Goal: Communication & Community: Answer question/provide support

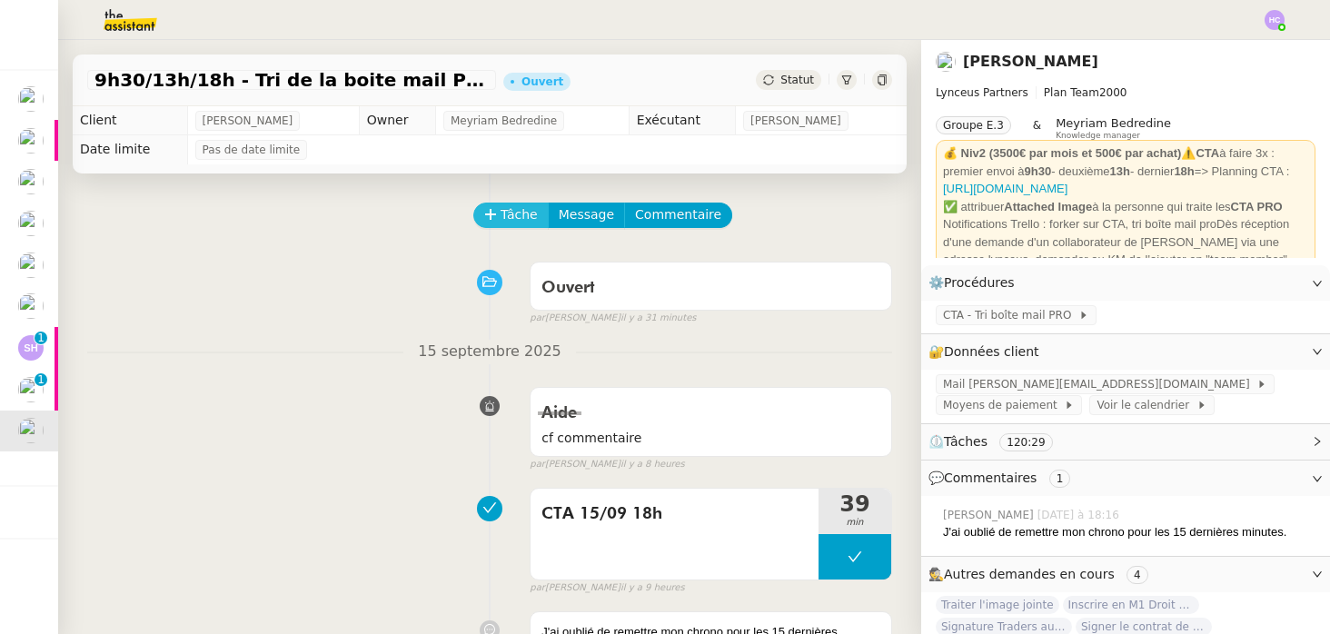
click at [512, 212] on span "Tâche" at bounding box center [519, 214] width 37 height 21
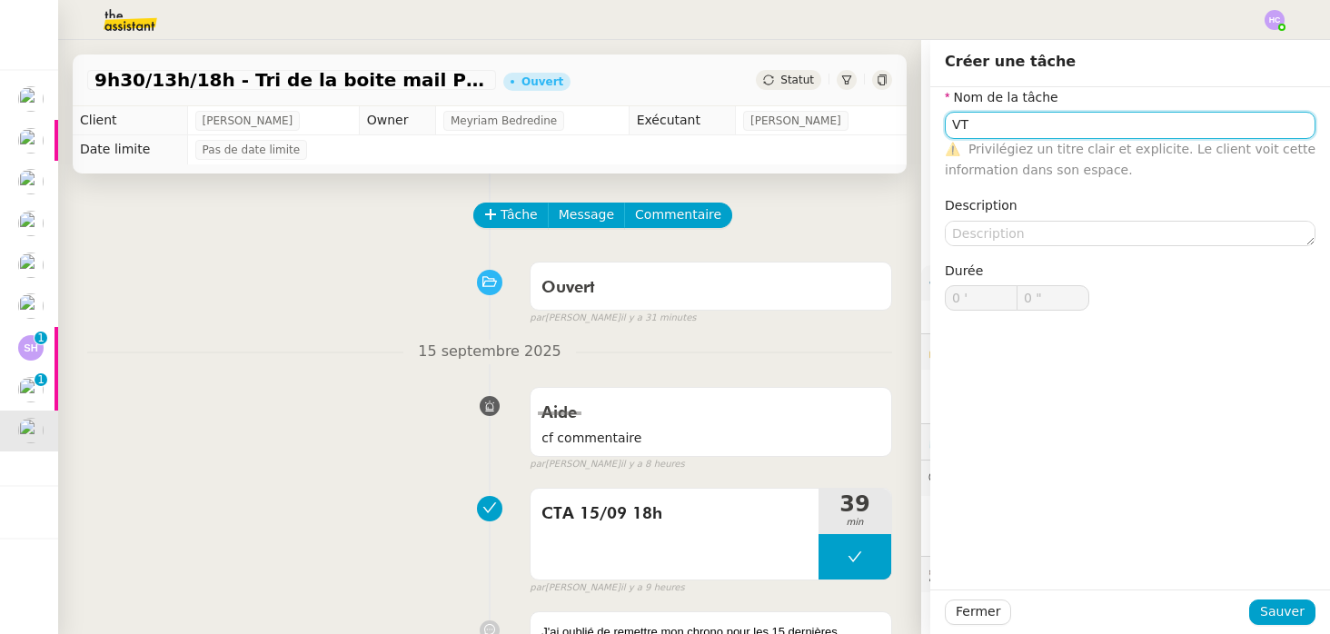
type input "V"
click at [1116, 154] on div "CTA [DATE] 09h30" at bounding box center [1130, 159] width 356 height 16
type input "CTA [DATE] 09h30"
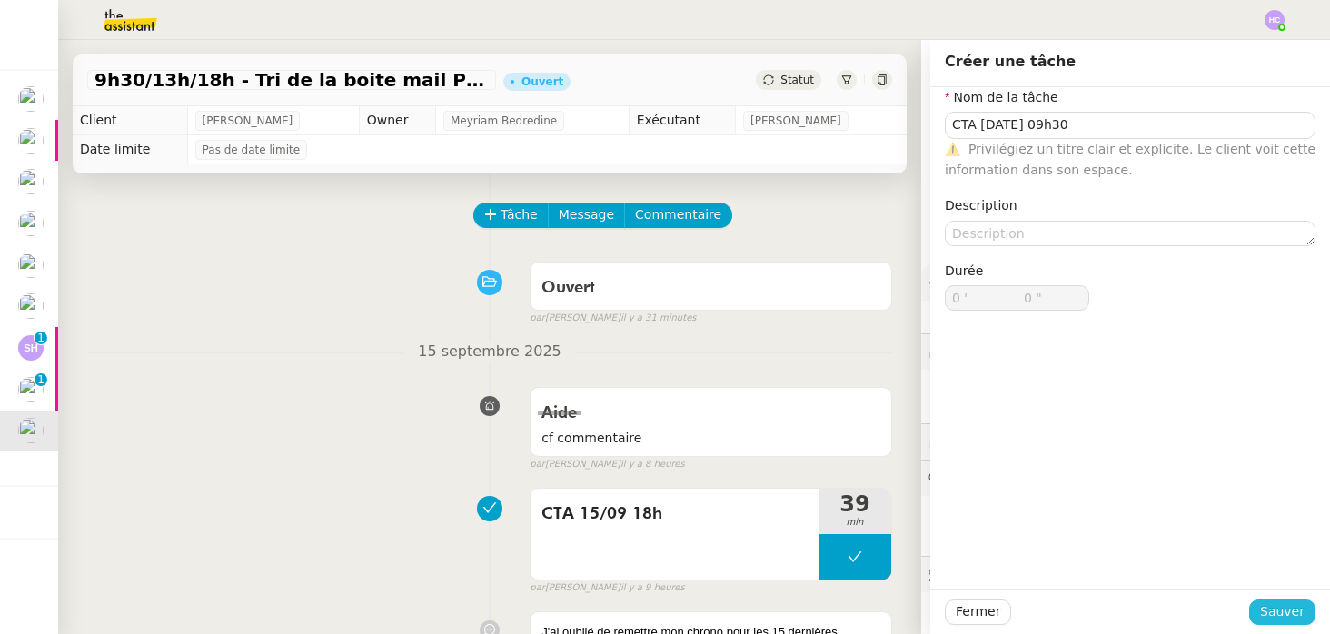
click at [1290, 605] on span "Sauver" at bounding box center [1283, 612] width 45 height 21
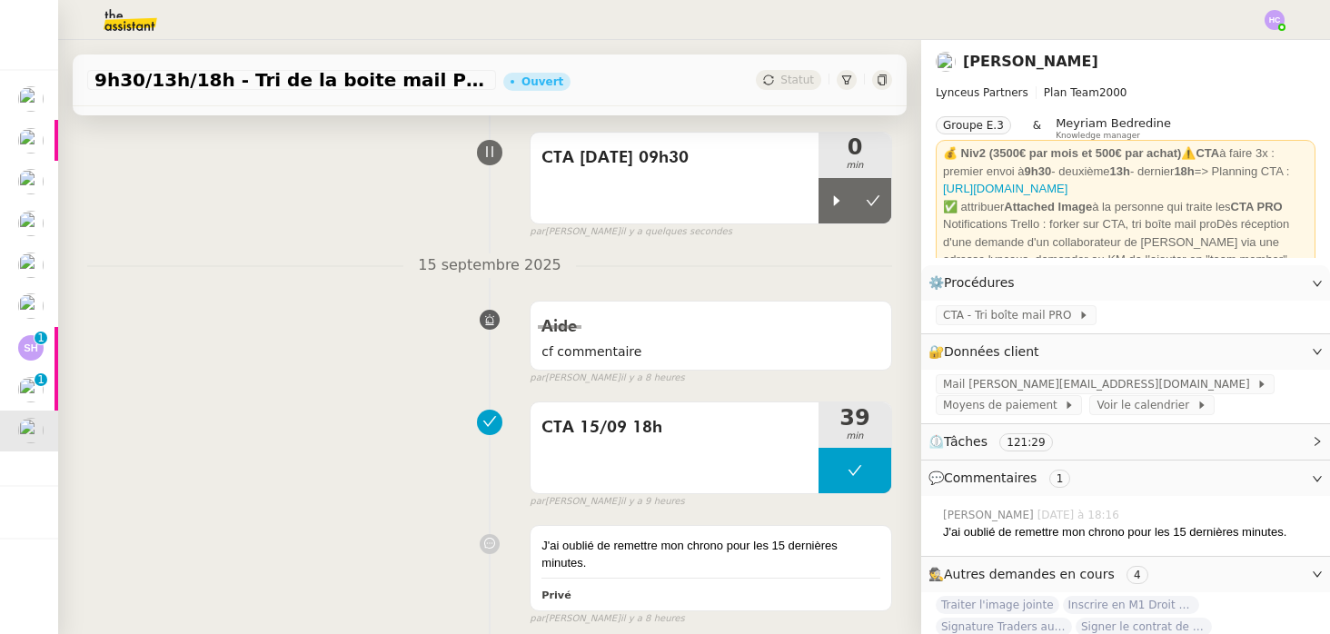
scroll to position [8, 0]
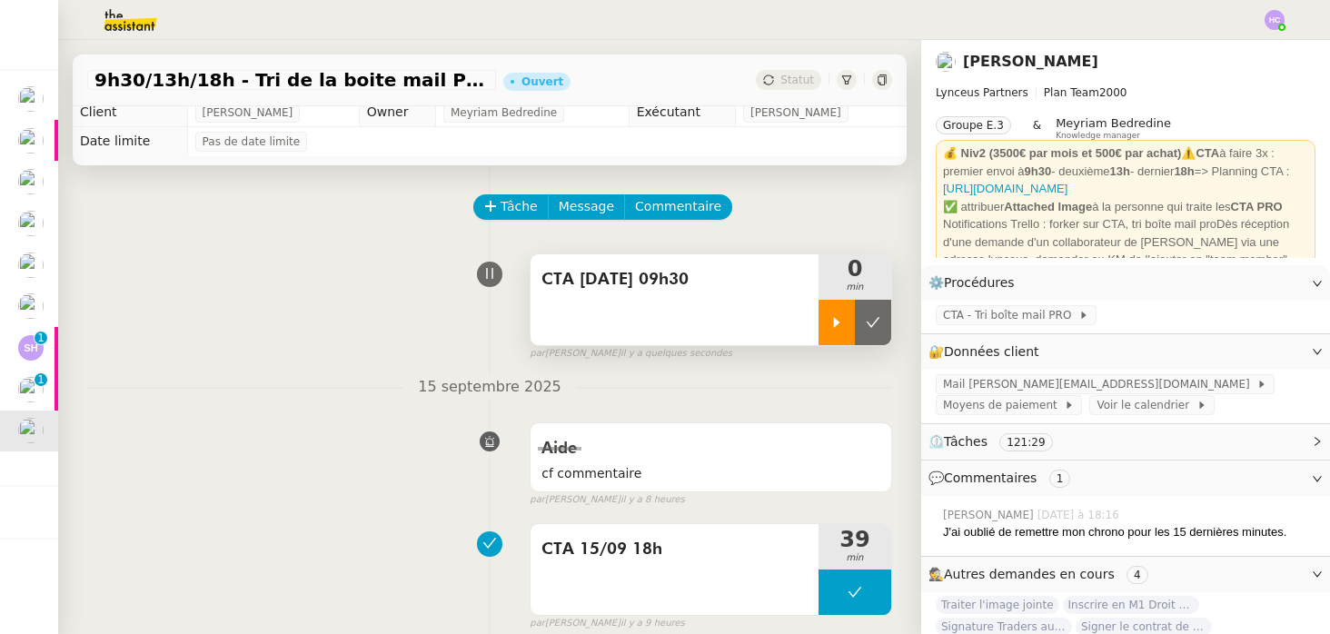
click at [832, 310] on div at bounding box center [837, 322] width 36 height 45
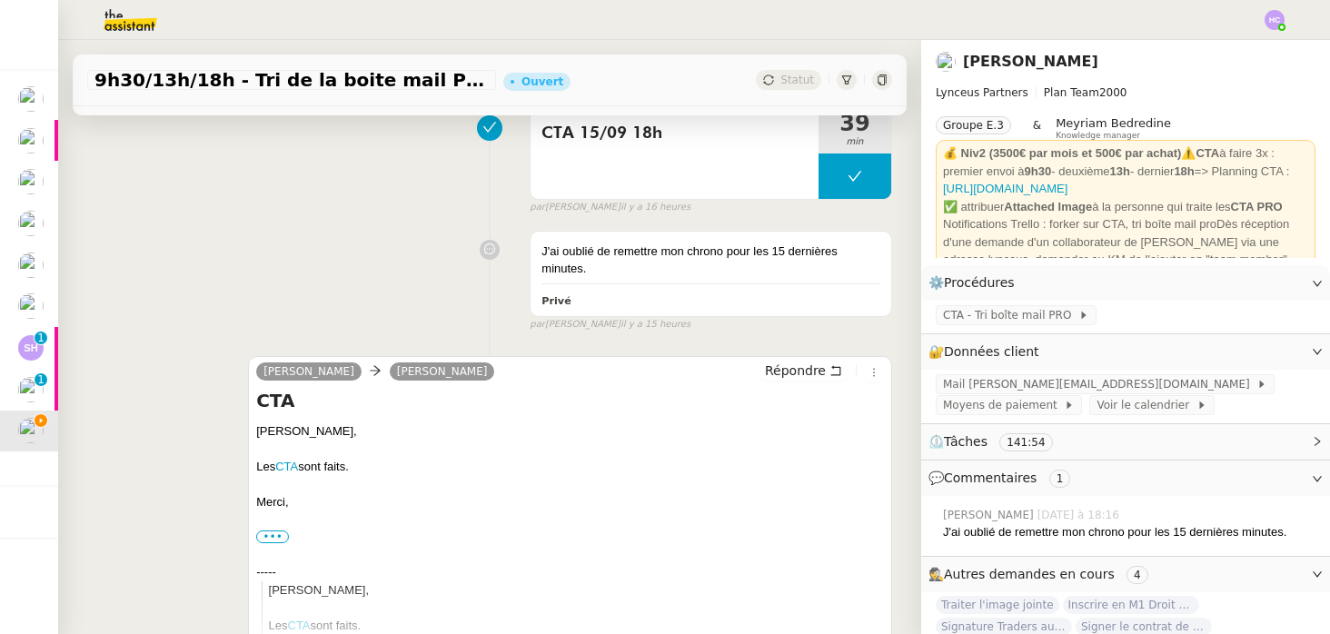
scroll to position [598, 0]
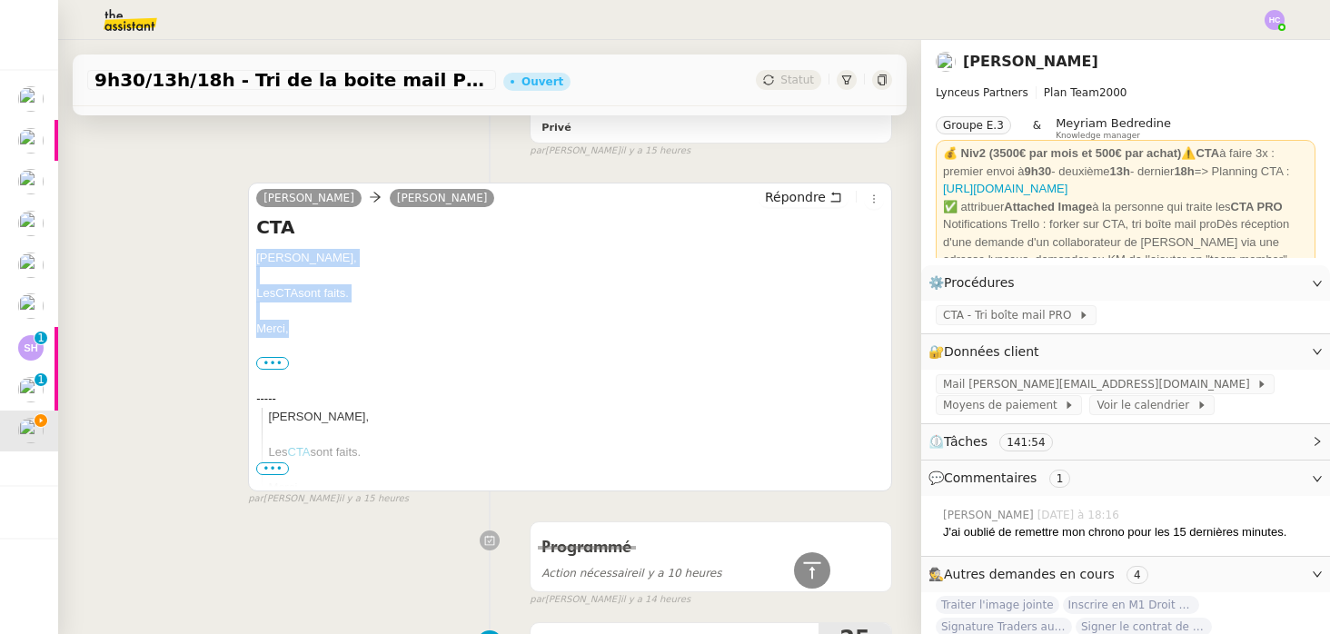
drag, startPoint x: 298, startPoint y: 331, endPoint x: 252, endPoint y: 259, distance: 85.5
click at [252, 259] on div "Iris Lynceus Patrick Chotard Répondre CTA Patrick, Les CTA sont faits. Merci, •…" at bounding box center [570, 337] width 644 height 309
copy div "Patrick, Les CTA sont faits. Merci,"
click at [823, 203] on span "Répondre" at bounding box center [795, 197] width 61 height 18
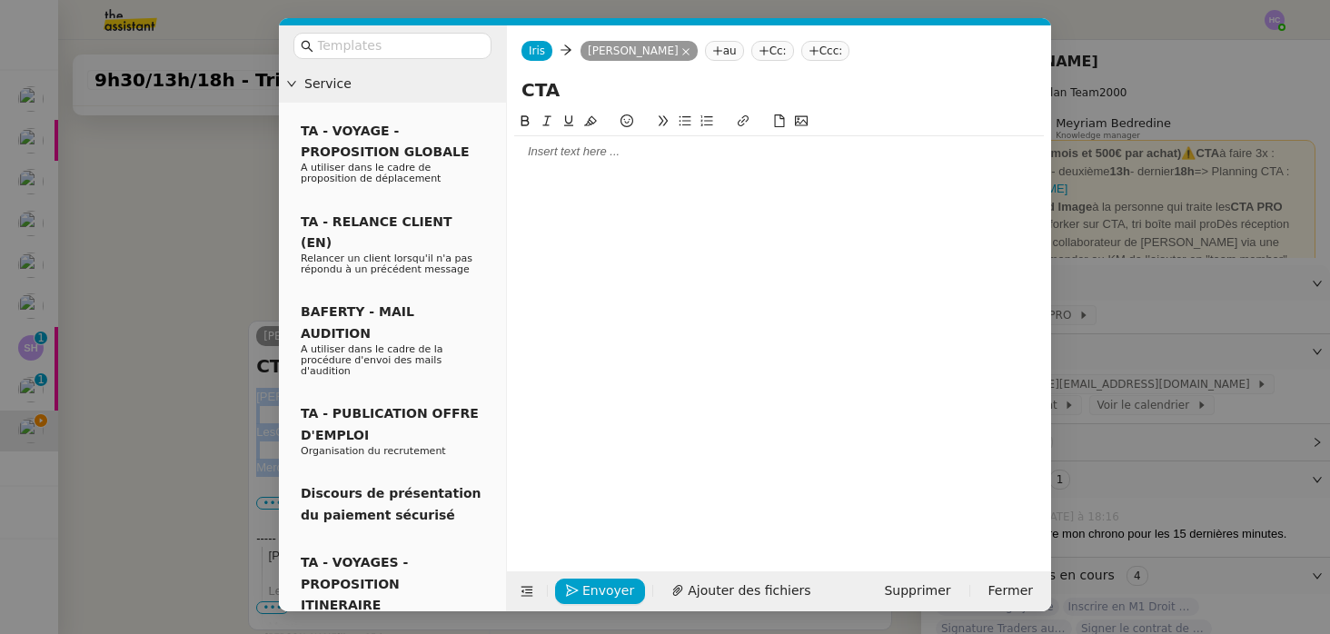
scroll to position [736, 0]
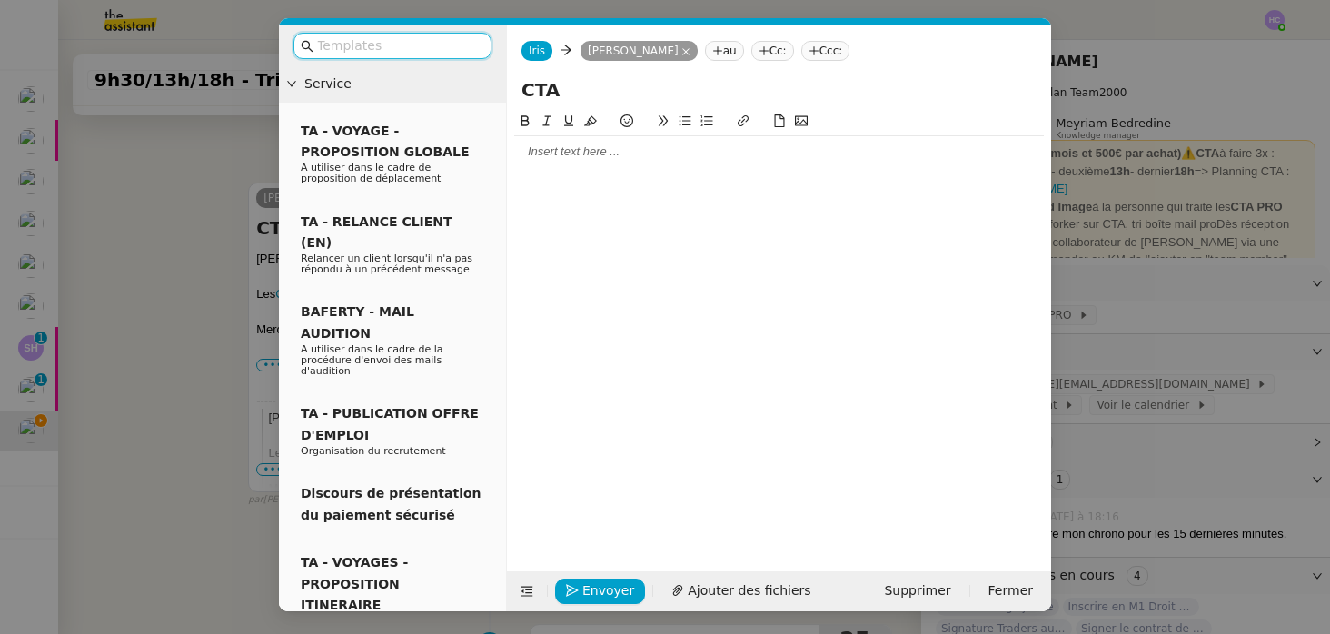
click at [604, 149] on div at bounding box center [779, 152] width 530 height 16
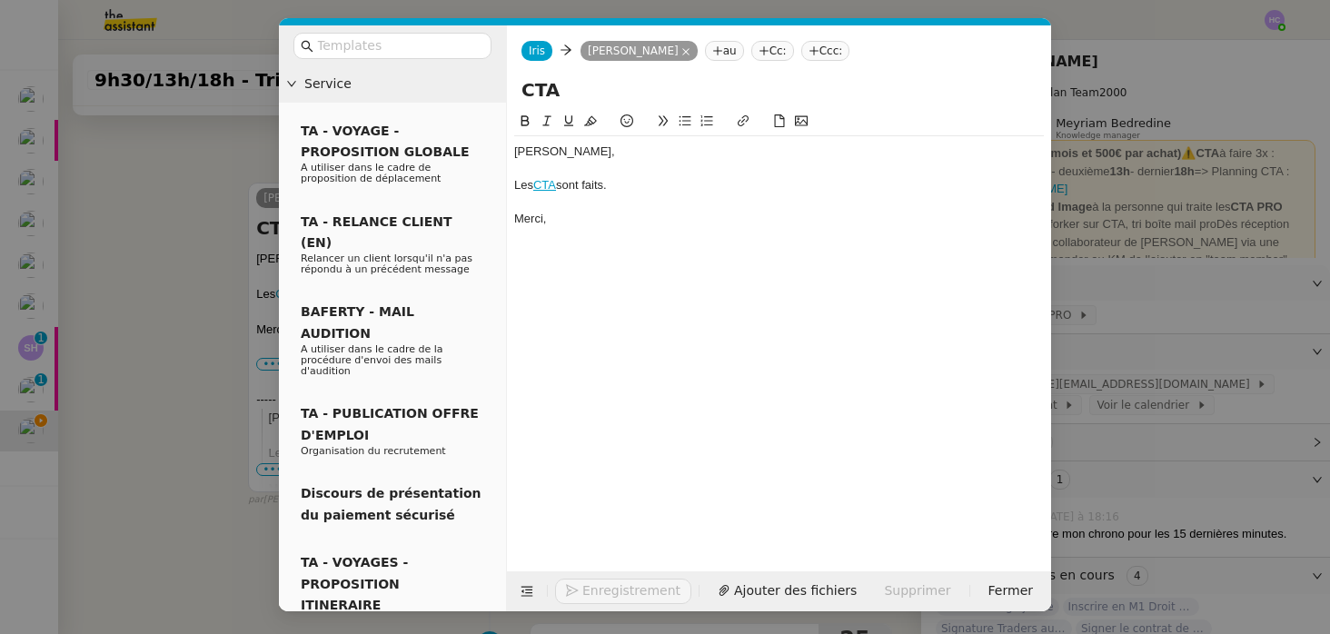
click at [516, 151] on div "Patrick," at bounding box center [779, 152] width 530 height 16
click at [633, 196] on div at bounding box center [779, 202] width 530 height 16
click at [594, 588] on span "Envoyer" at bounding box center [609, 591] width 52 height 21
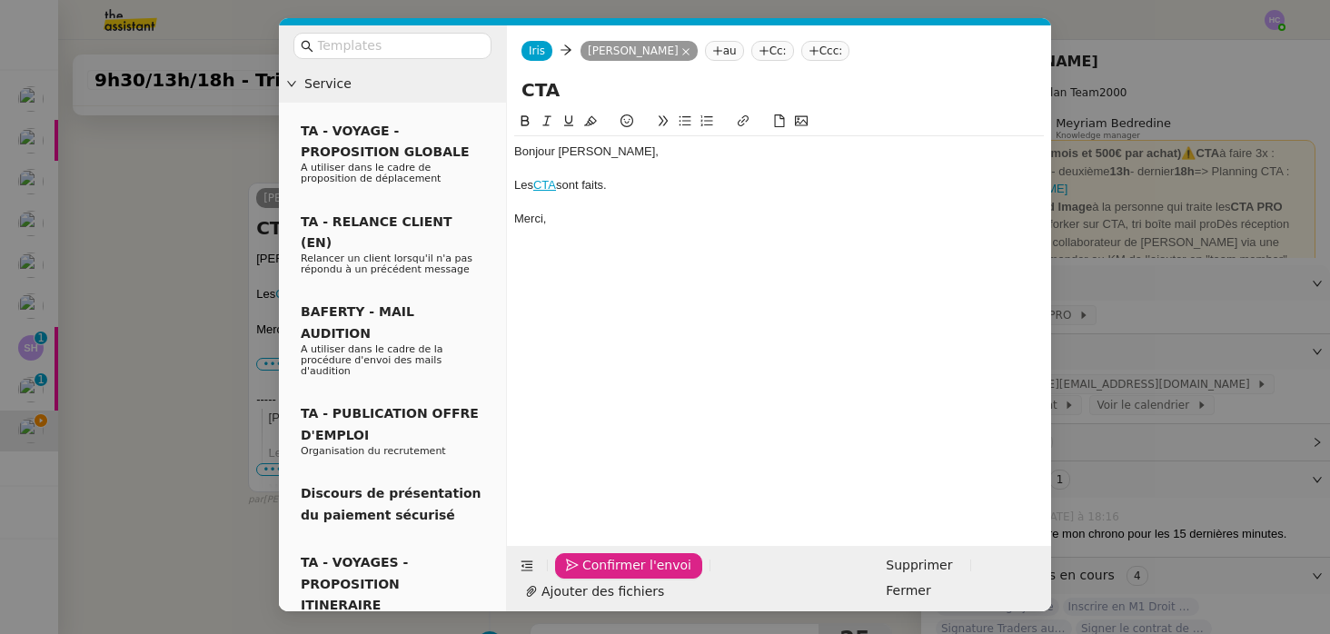
click at [593, 576] on span "Confirmer l'envoi" at bounding box center [637, 565] width 109 height 21
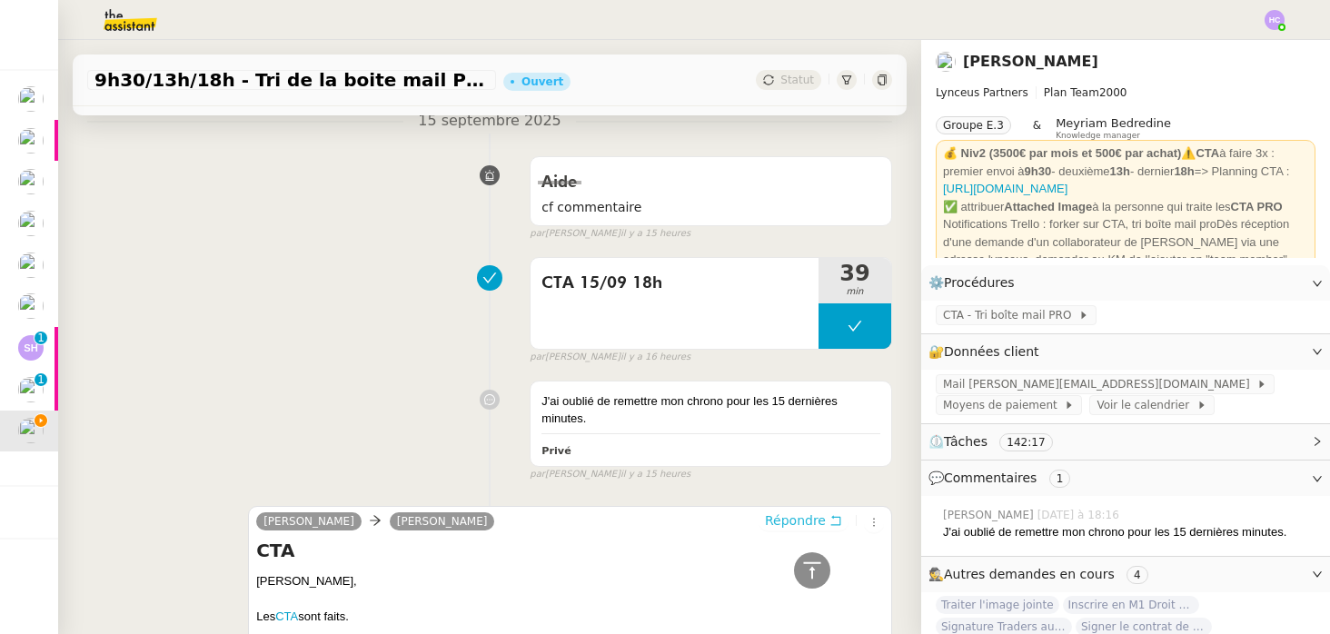
scroll to position [0, 0]
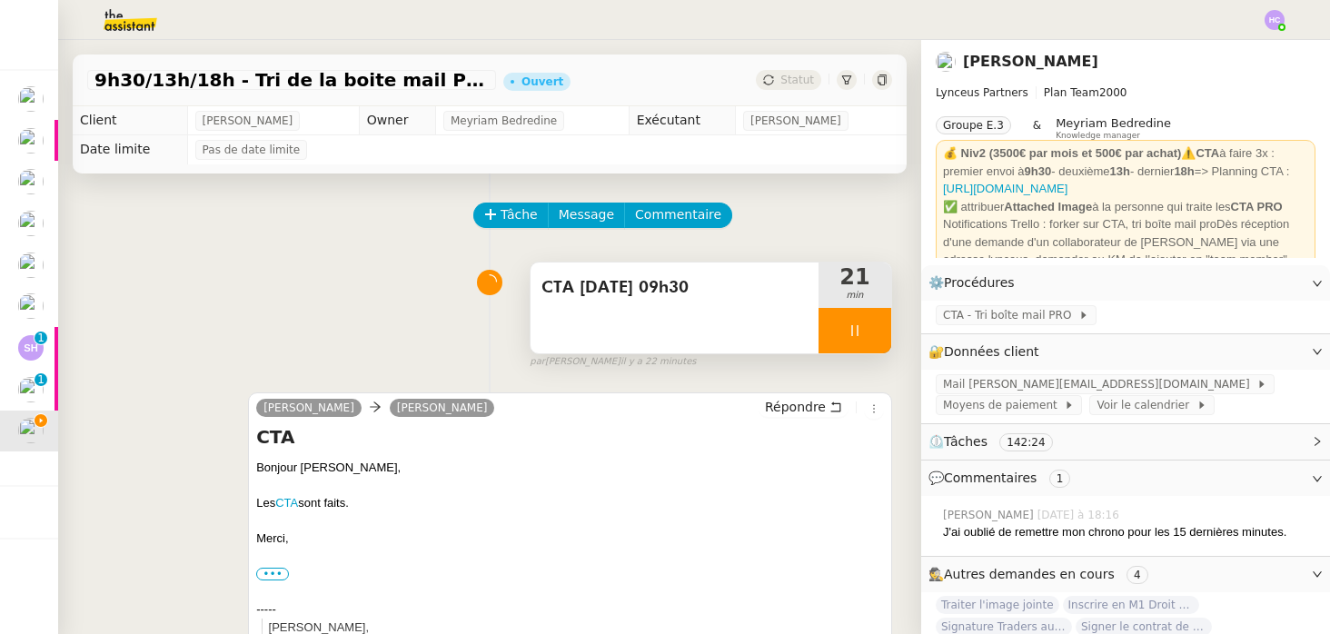
click at [865, 324] on div at bounding box center [855, 330] width 73 height 45
click at [865, 324] on button at bounding box center [873, 330] width 36 height 45
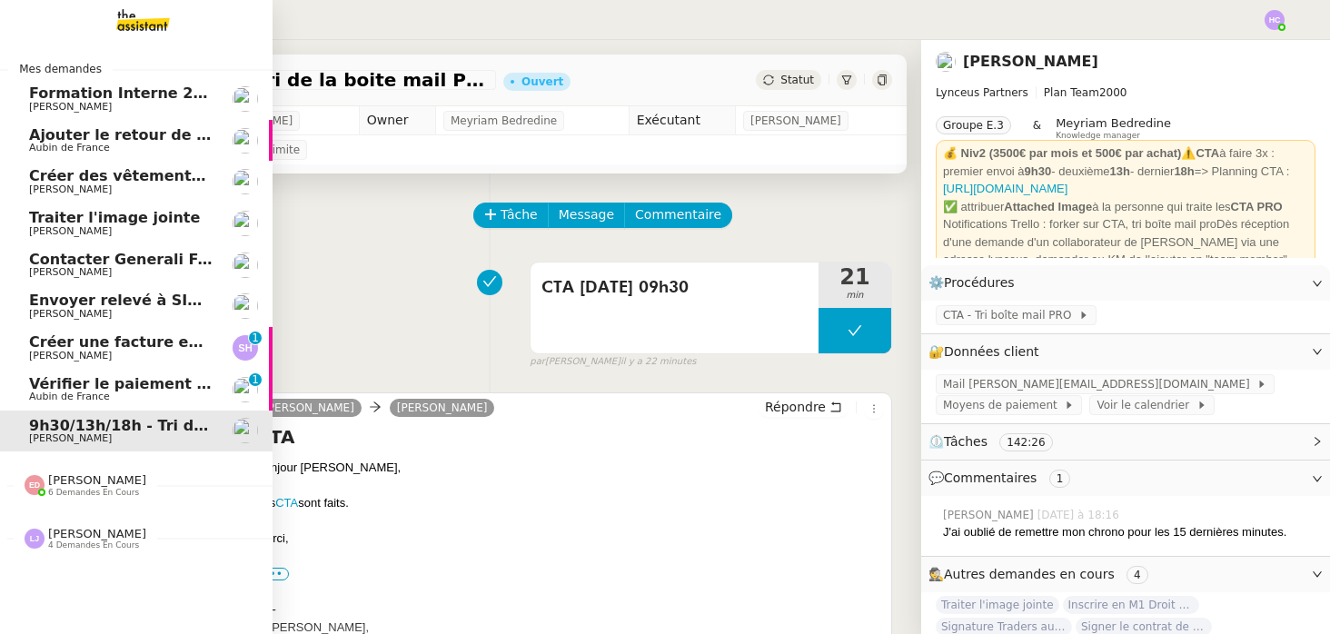
click at [86, 391] on span "Vérifier le paiement Sambouk Properties" at bounding box center [196, 383] width 334 height 17
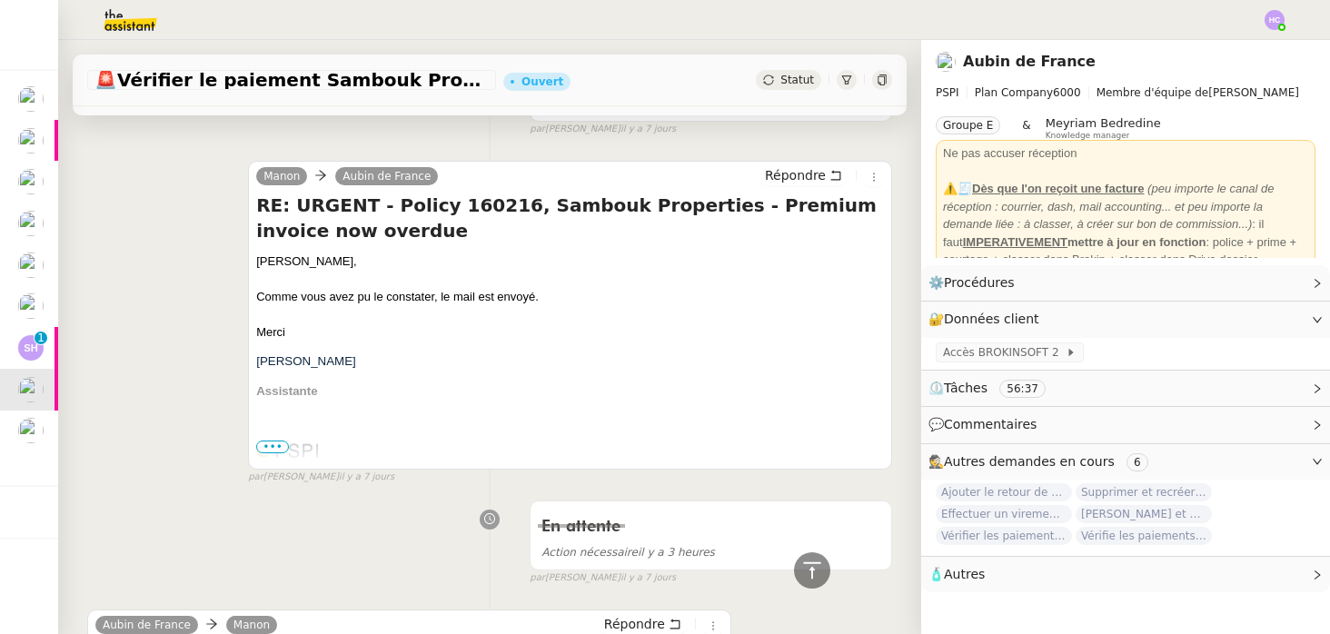
scroll to position [49, 0]
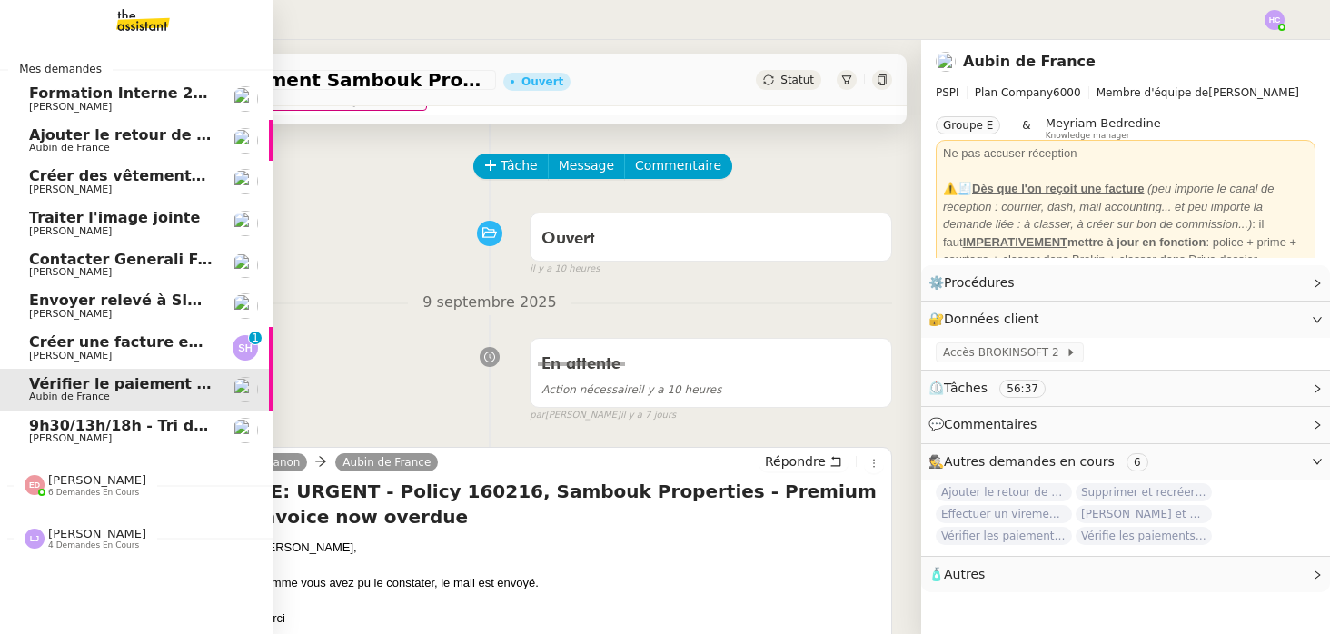
click at [78, 346] on span "Créer une facture en anglais immédiatement" at bounding box center [213, 342] width 368 height 17
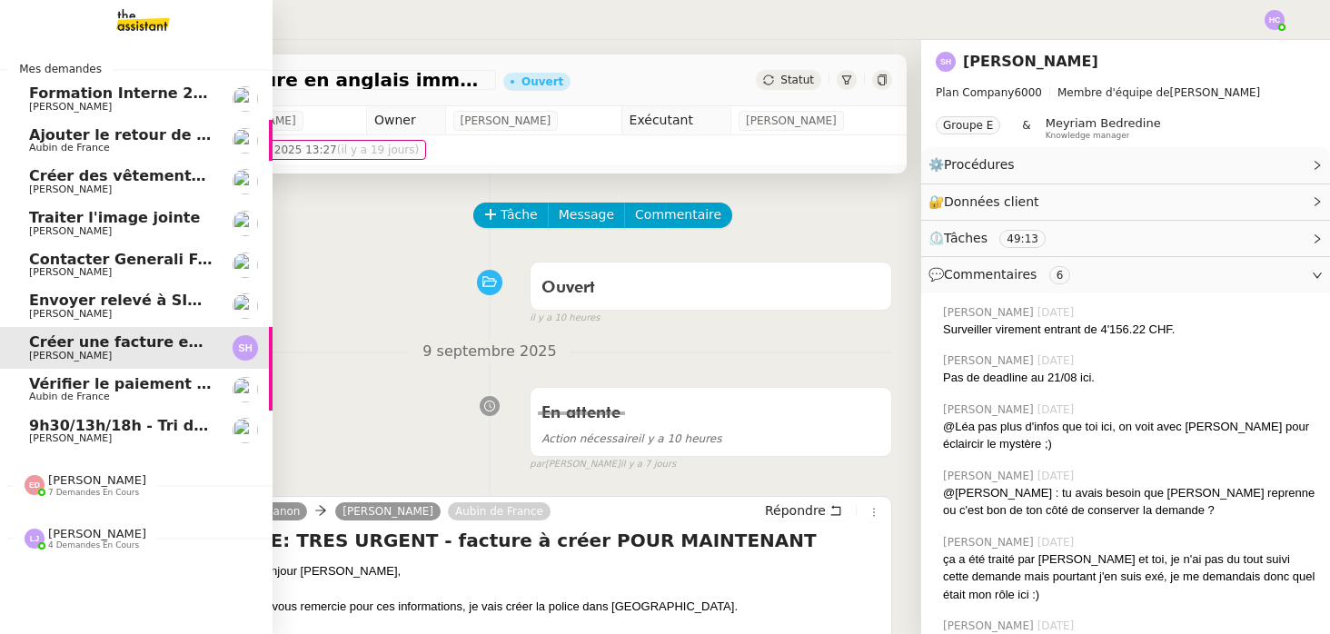
click at [81, 437] on span "[PERSON_NAME]" at bounding box center [70, 439] width 83 height 12
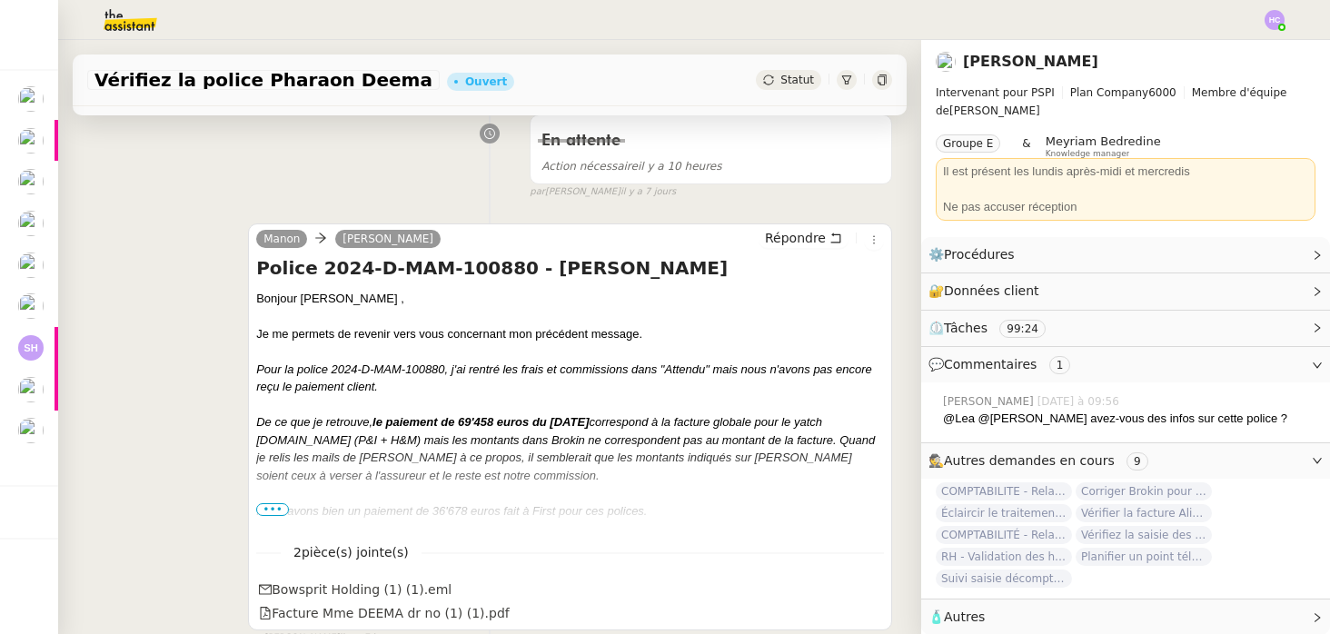
scroll to position [393, 0]
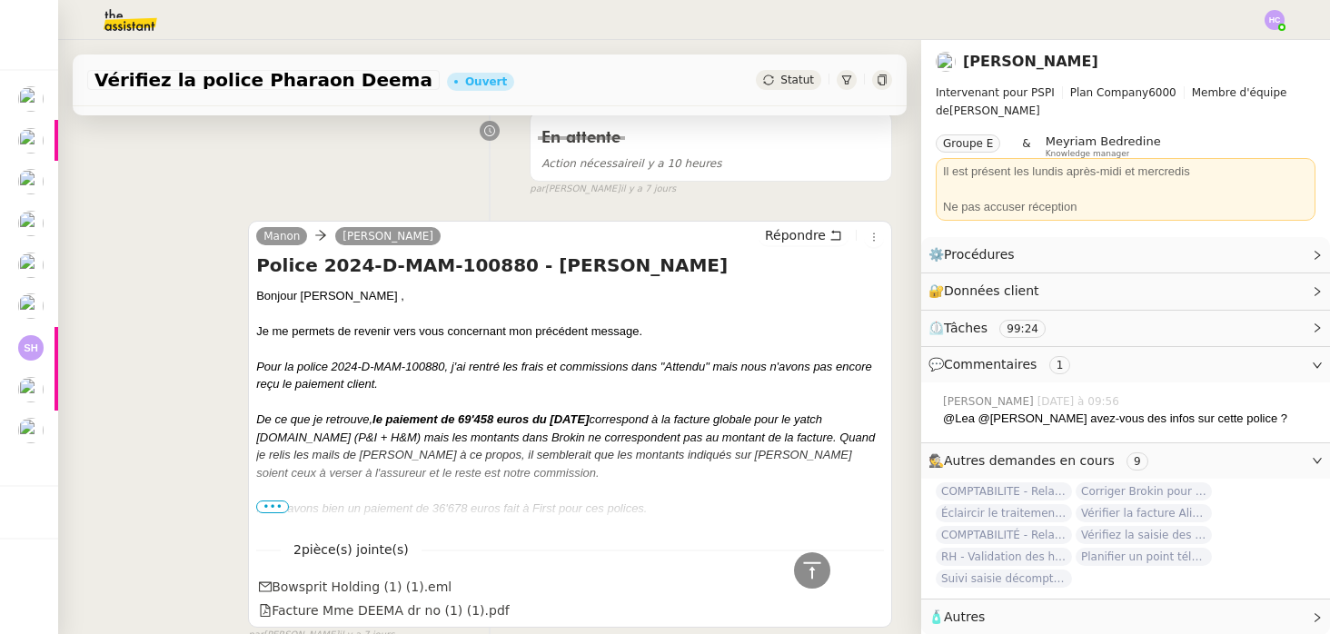
click at [275, 501] on span "•••" at bounding box center [272, 507] width 33 height 13
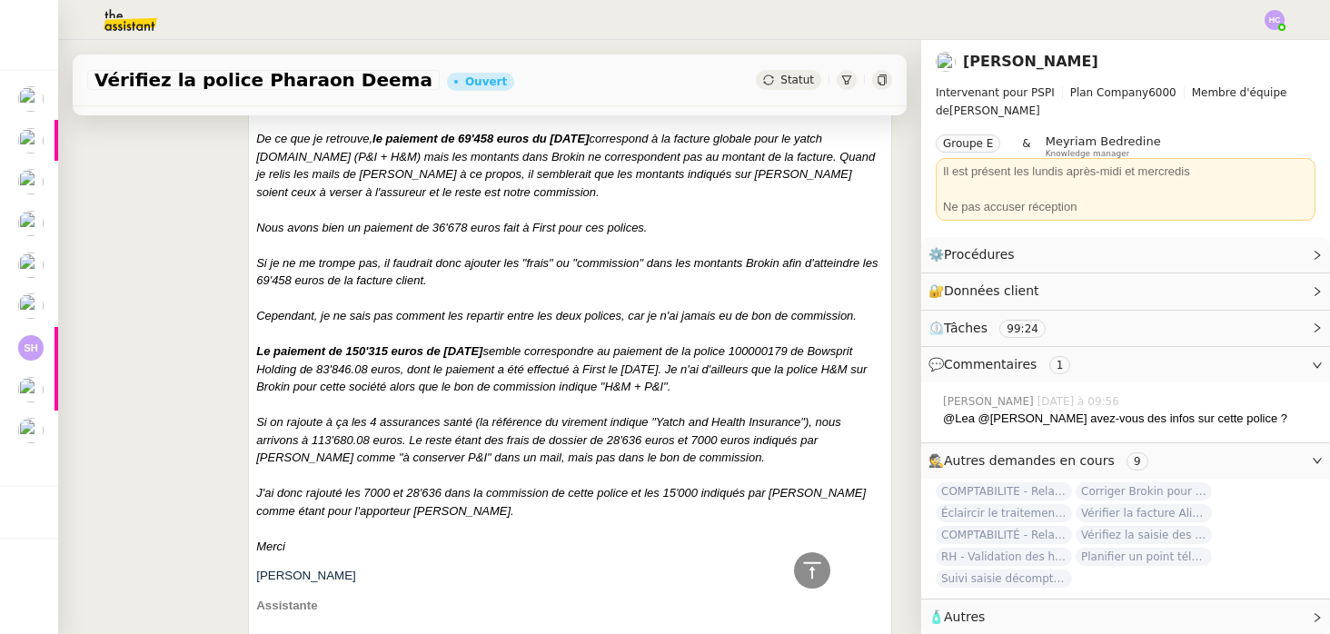
scroll to position [0, 0]
